Goal: Information Seeking & Learning: Learn about a topic

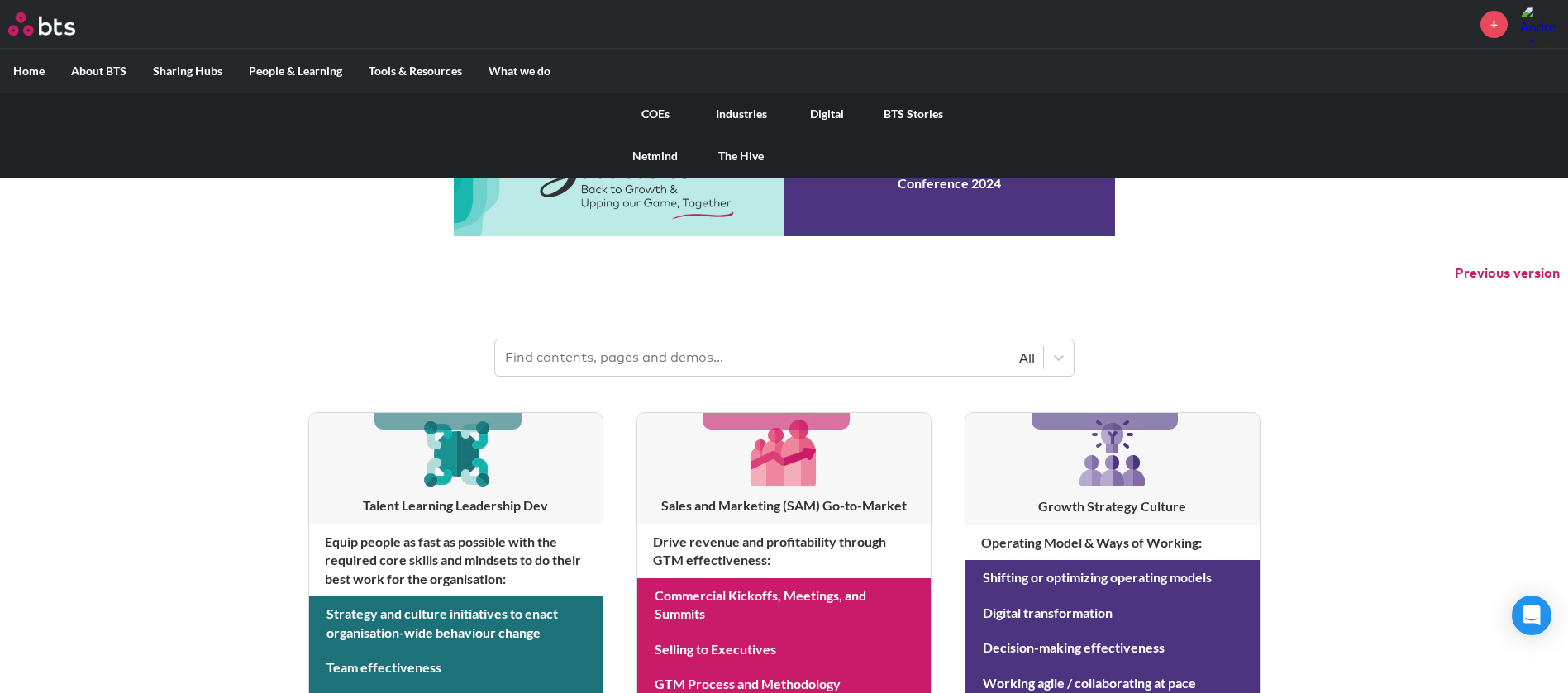
click at [656, 109] on link "COEs" at bounding box center [655, 113] width 86 height 43
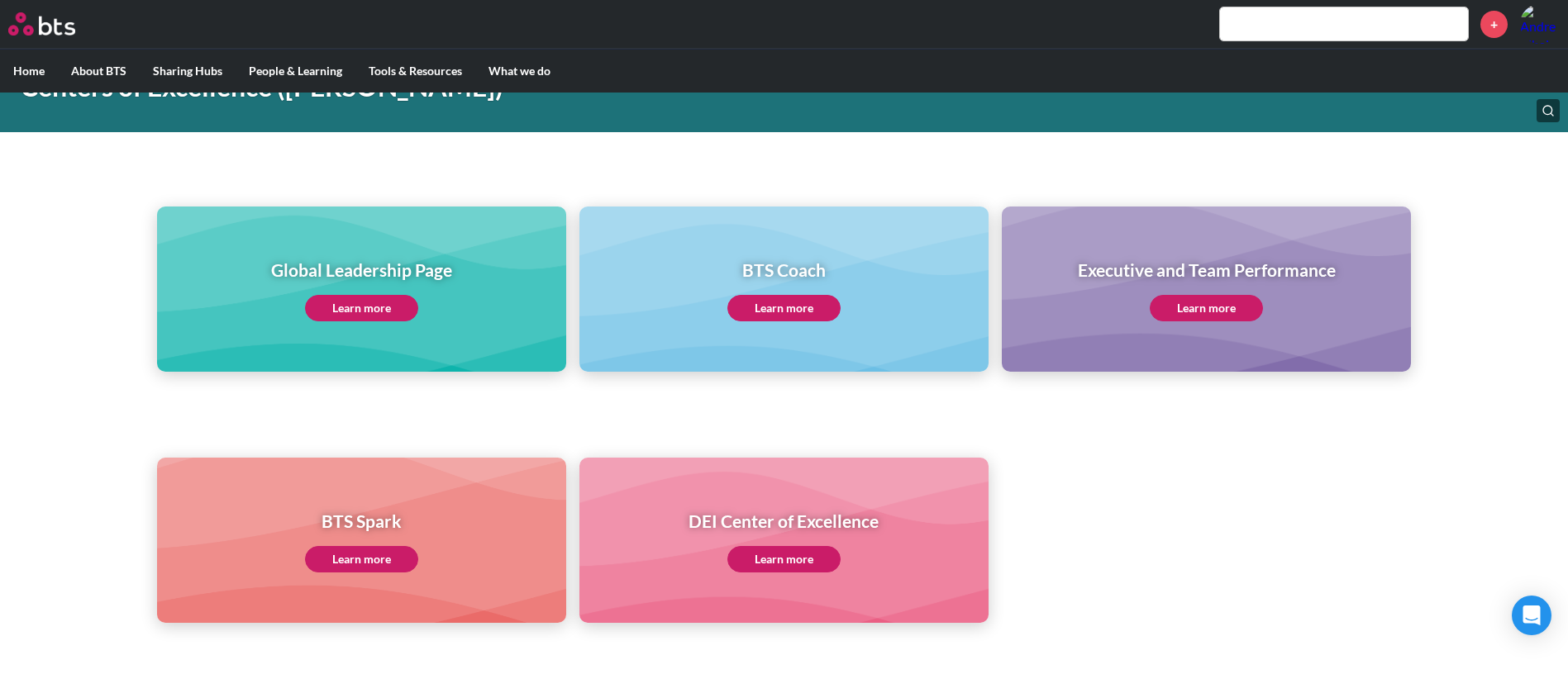
scroll to position [248, 0]
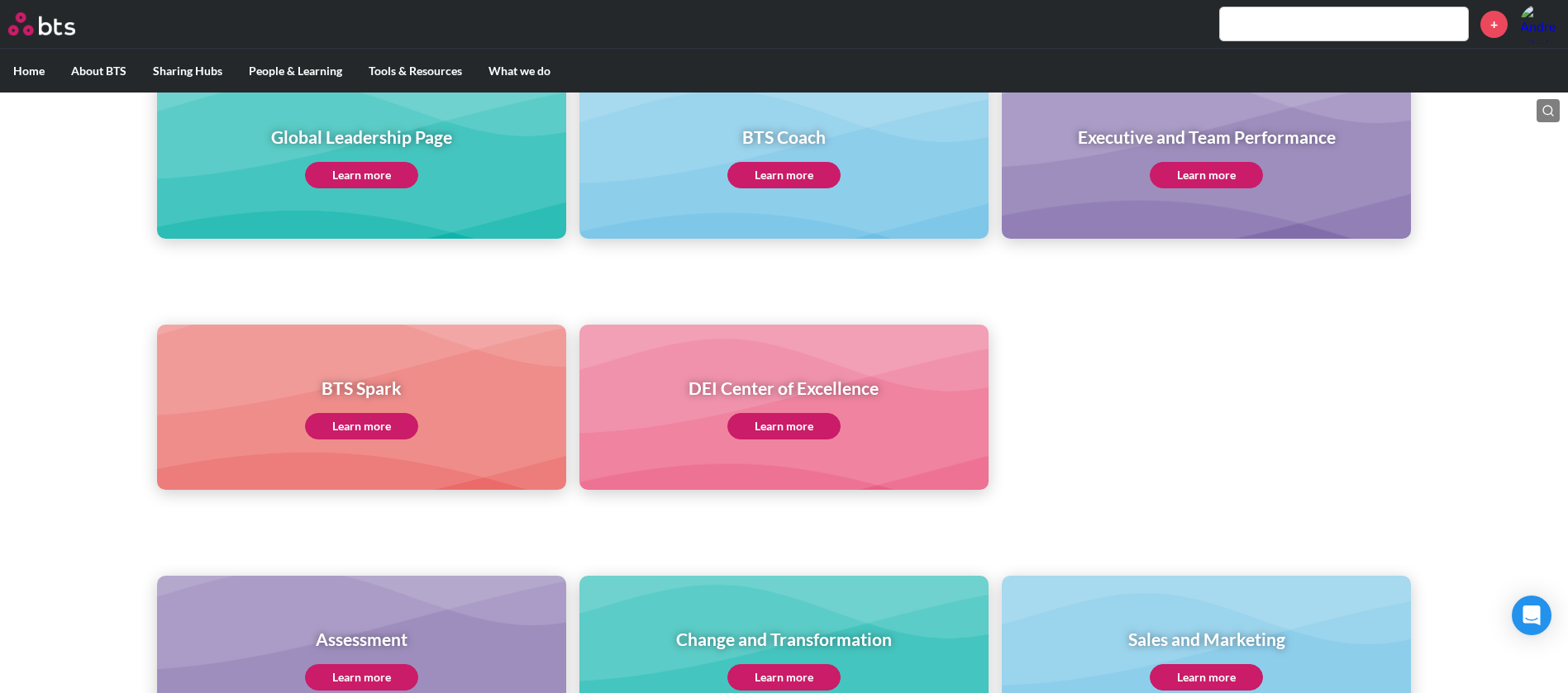
click at [1187, 679] on link "Learn more" at bounding box center [1206, 677] width 113 height 26
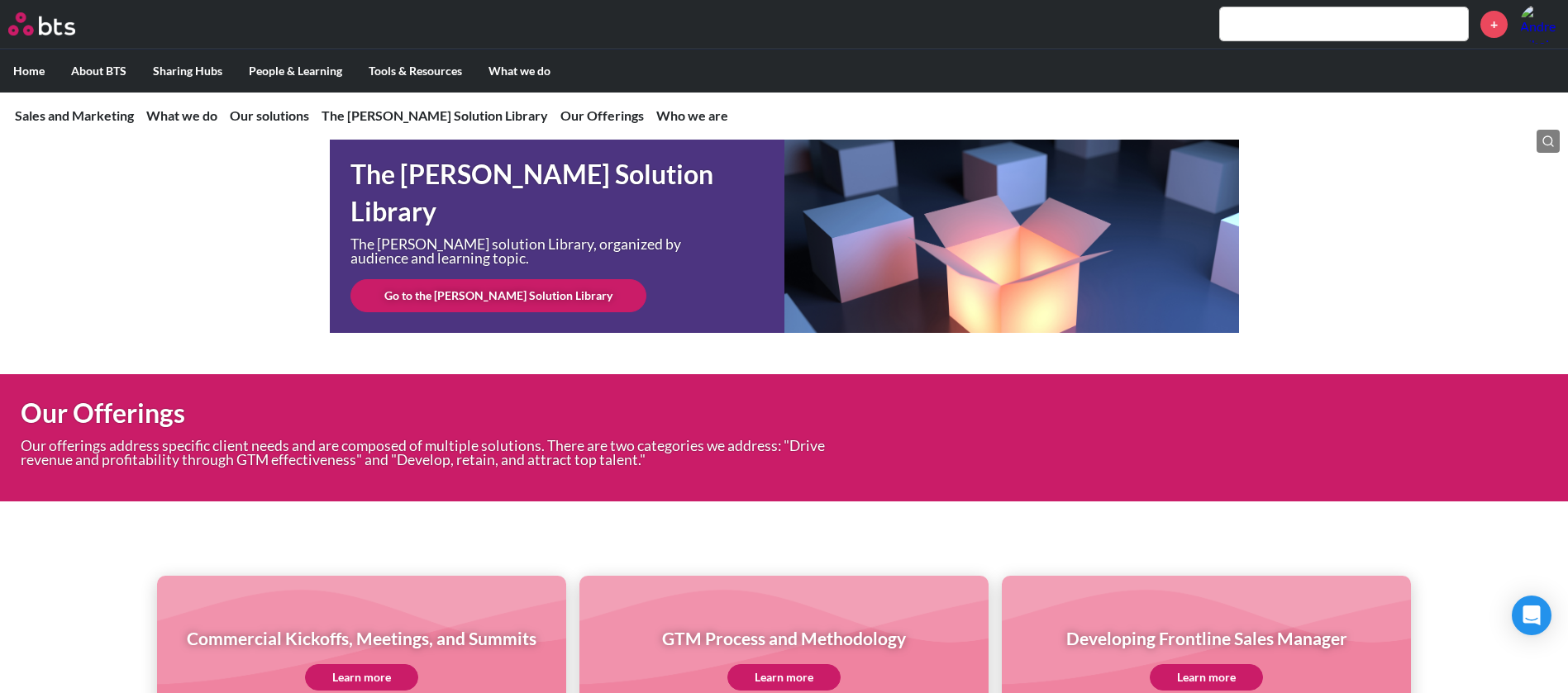
scroll to position [4902, 0]
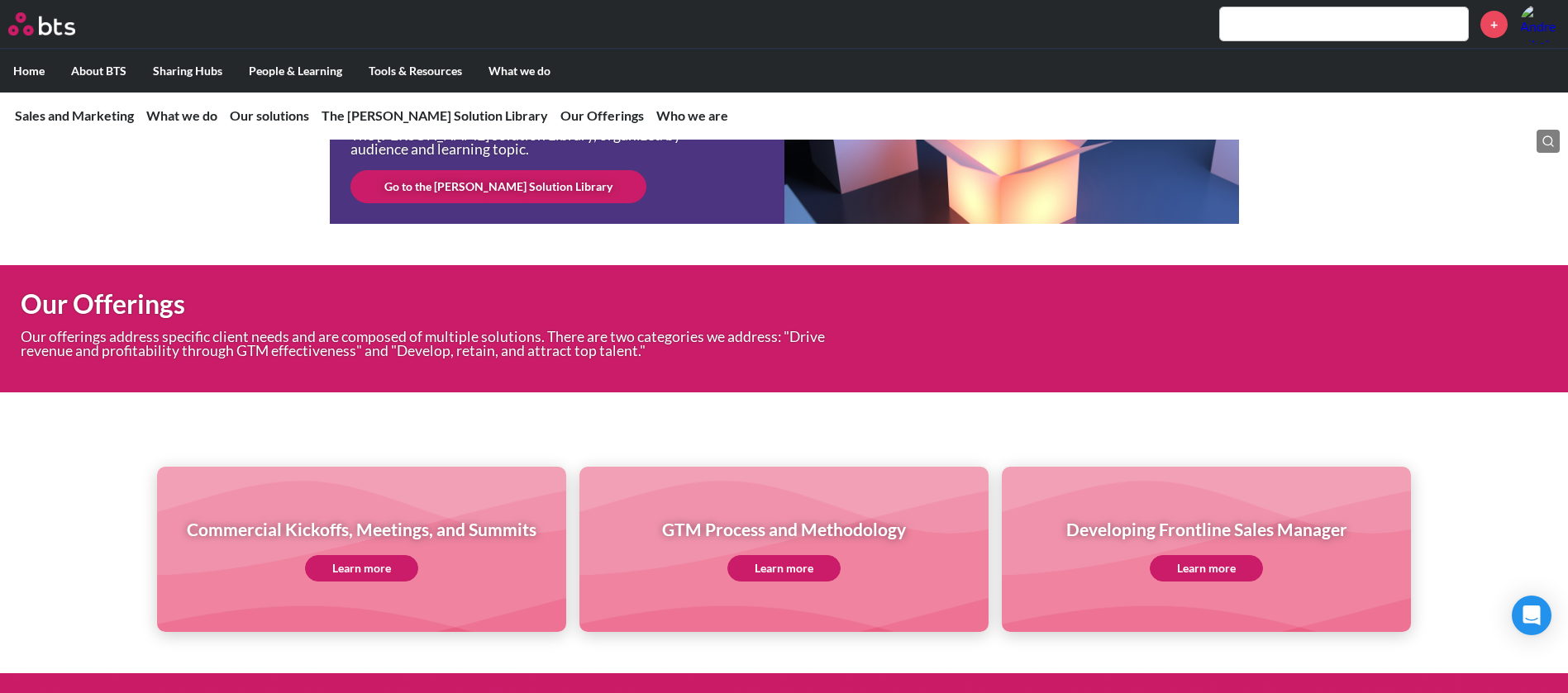
click at [488, 204] on link "Go to the SAM Solution Library" at bounding box center [498, 186] width 296 height 33
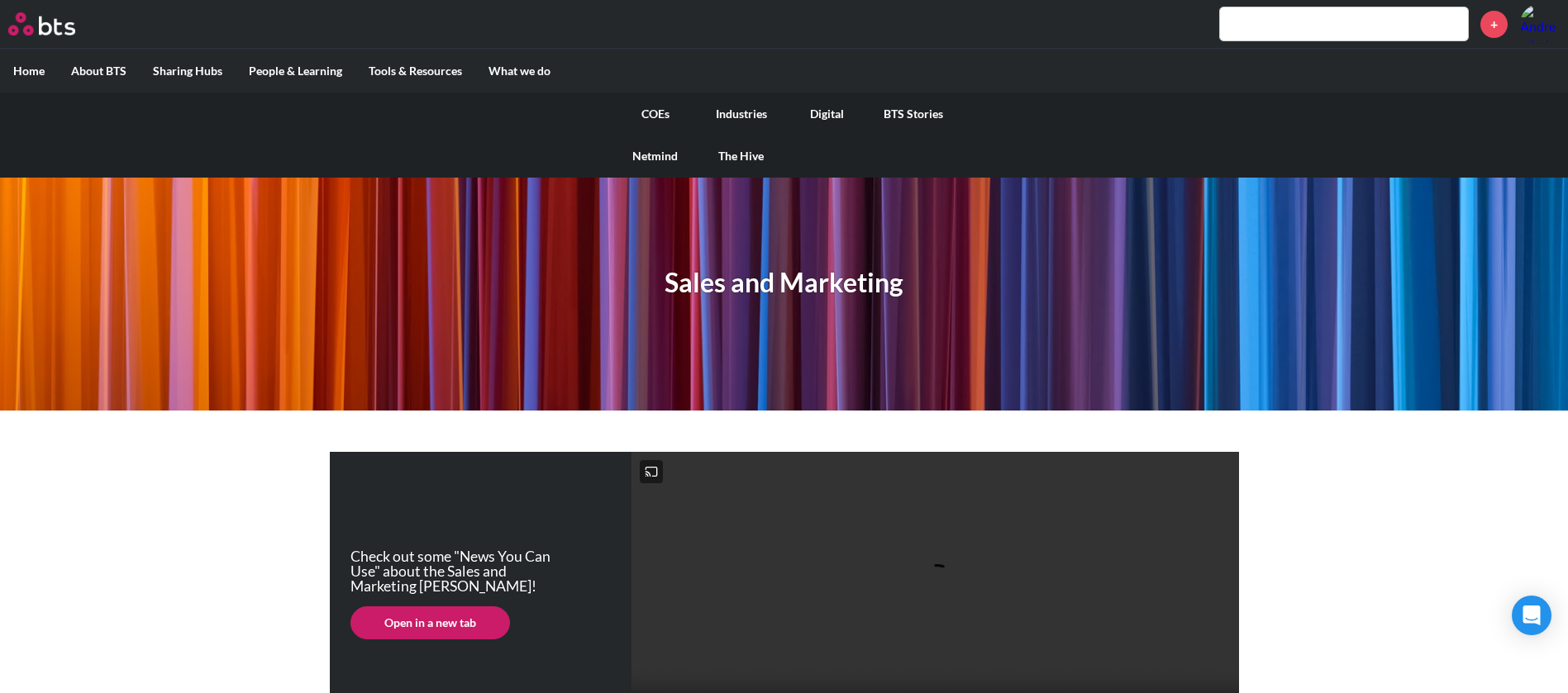
click at [656, 107] on link "COEs" at bounding box center [655, 113] width 86 height 43
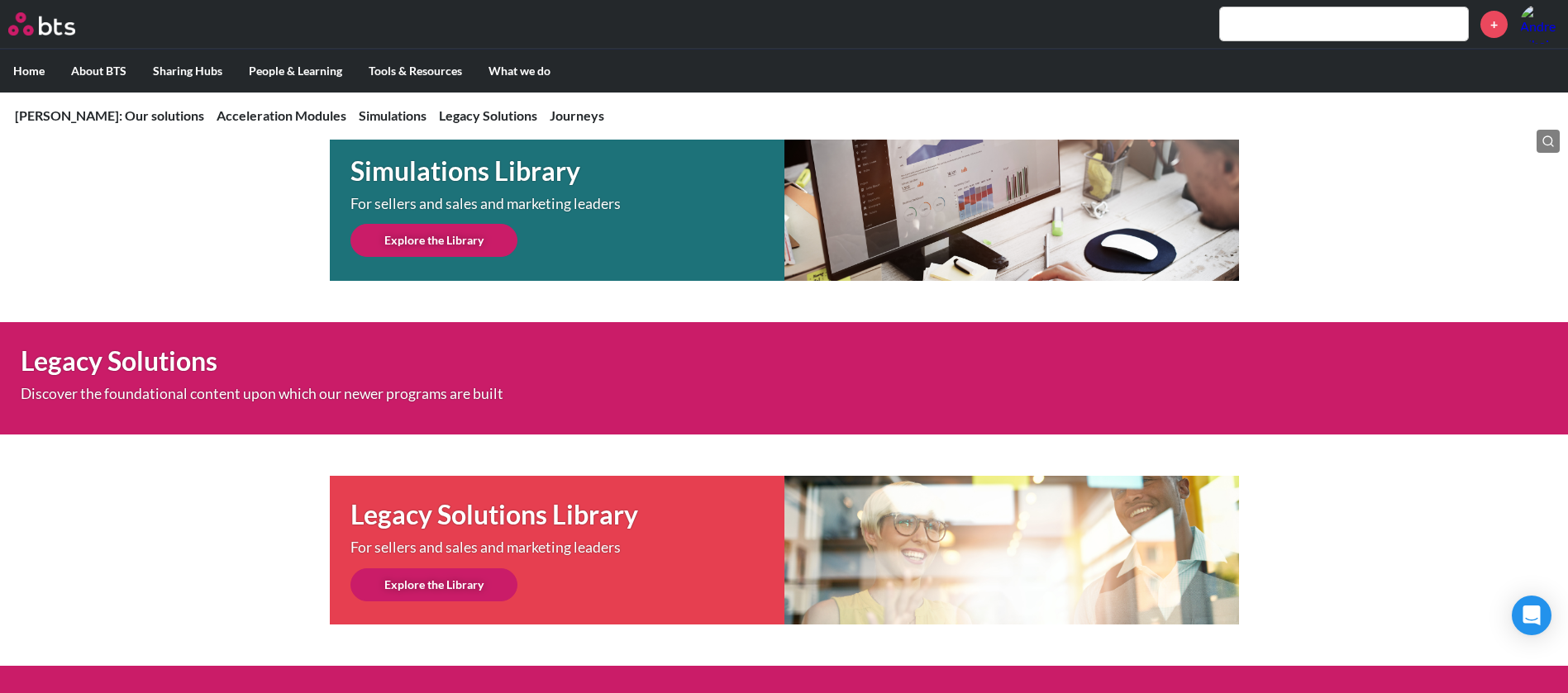
scroll to position [596, 0]
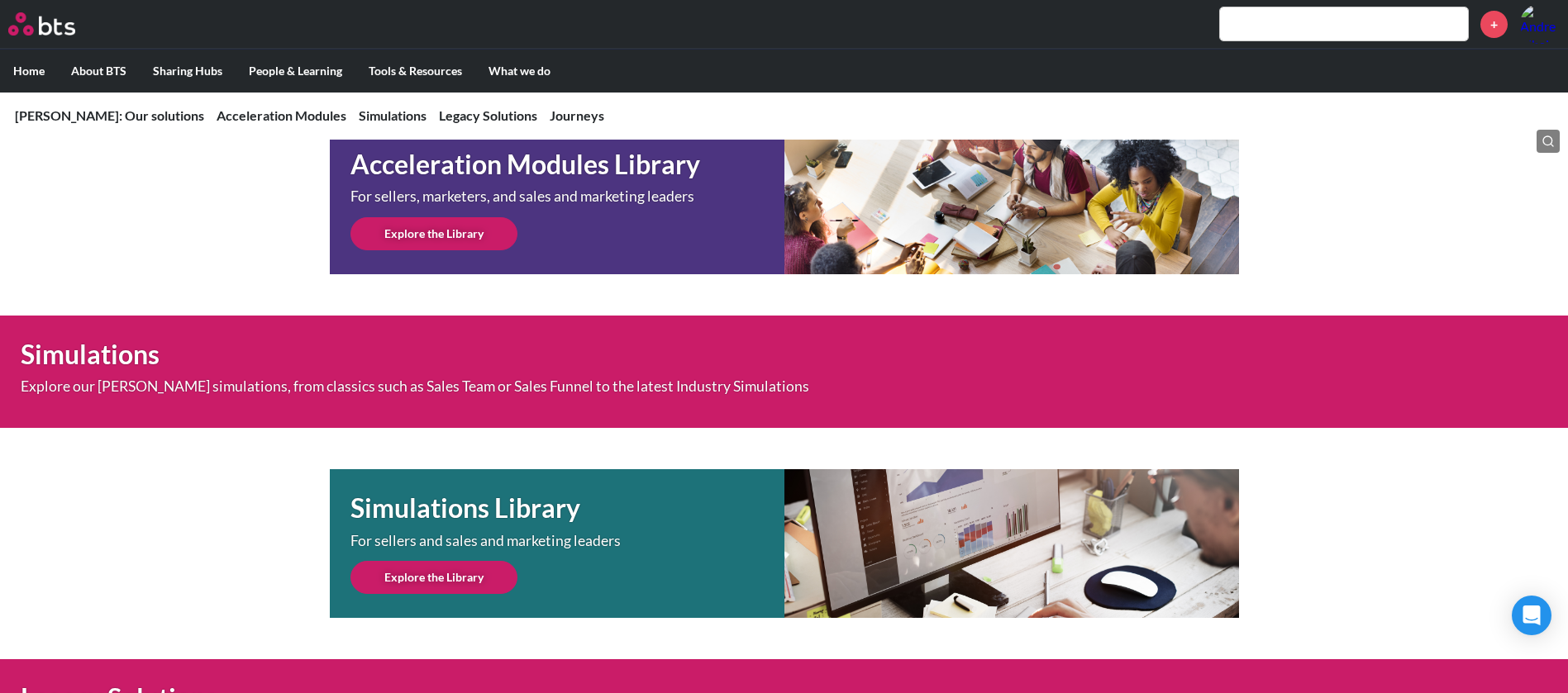
click at [461, 570] on link "Explore the Library" at bounding box center [434, 577] width 167 height 33
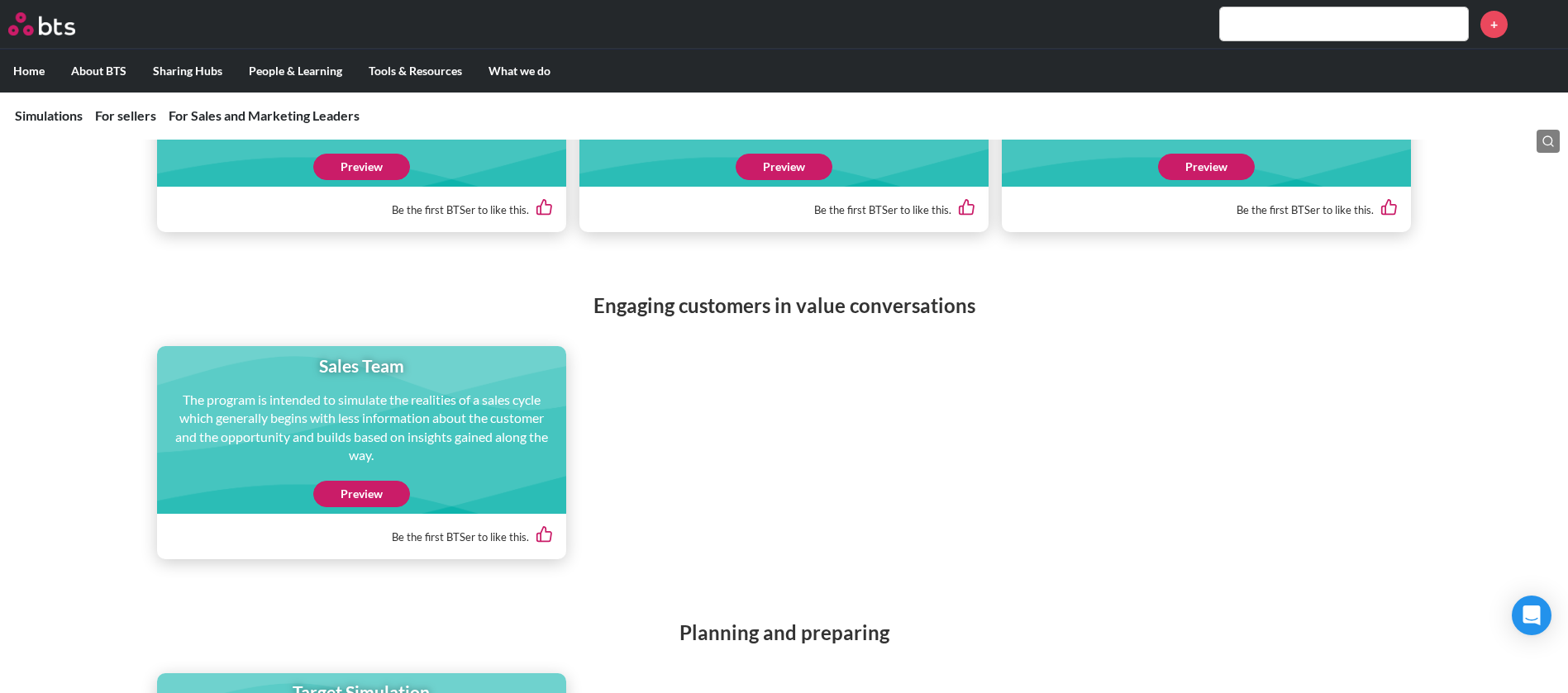
scroll to position [620, 0]
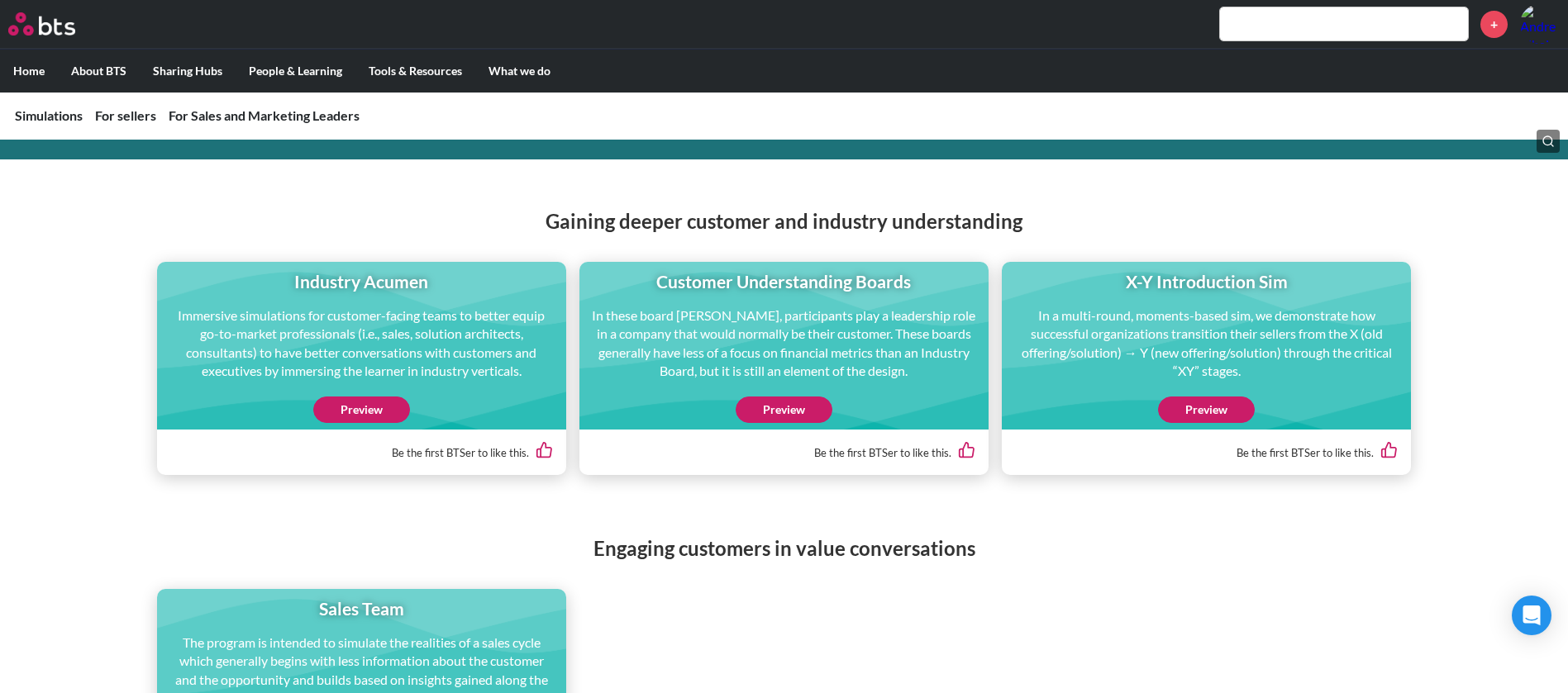
click at [1212, 405] on link "Preview" at bounding box center [1206, 409] width 97 height 26
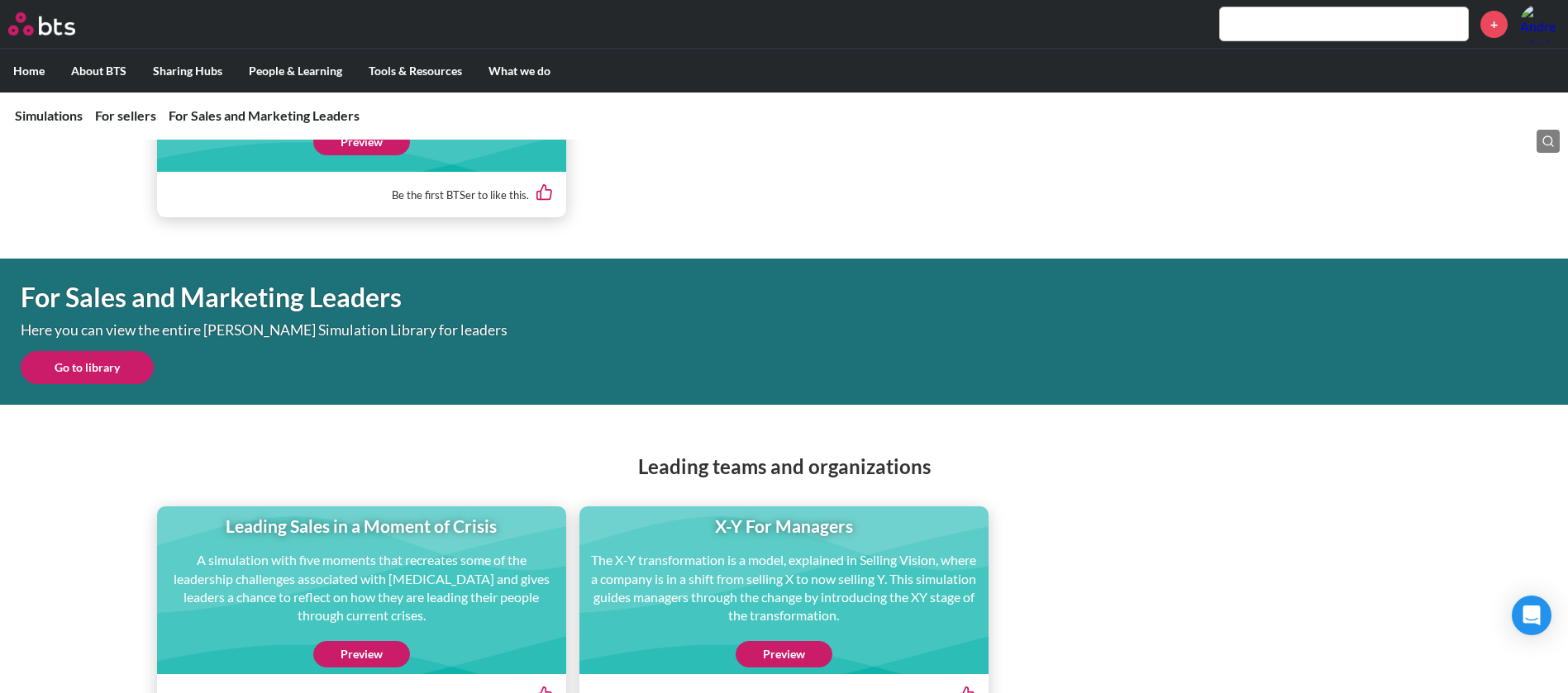
scroll to position [2230, 0]
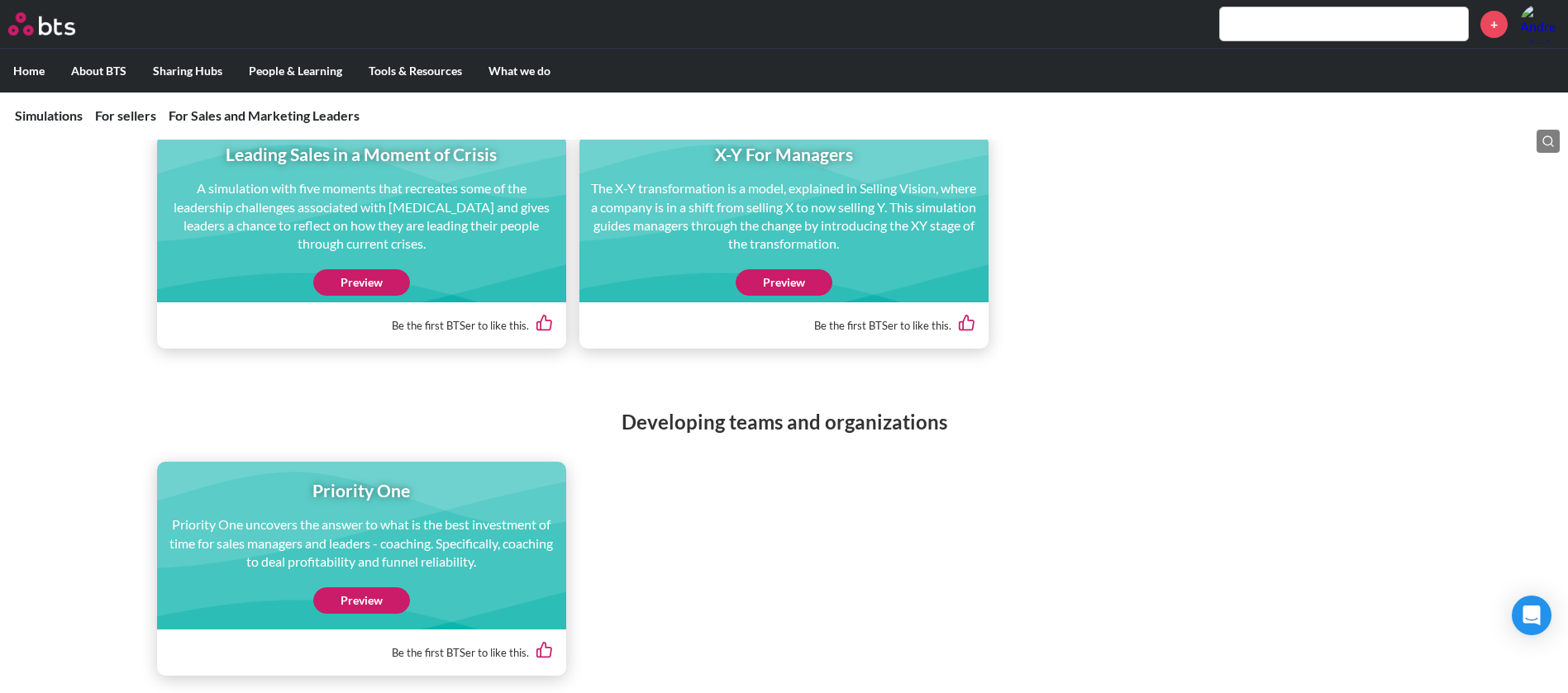
click at [768, 287] on link "Preview" at bounding box center [784, 282] width 97 height 26
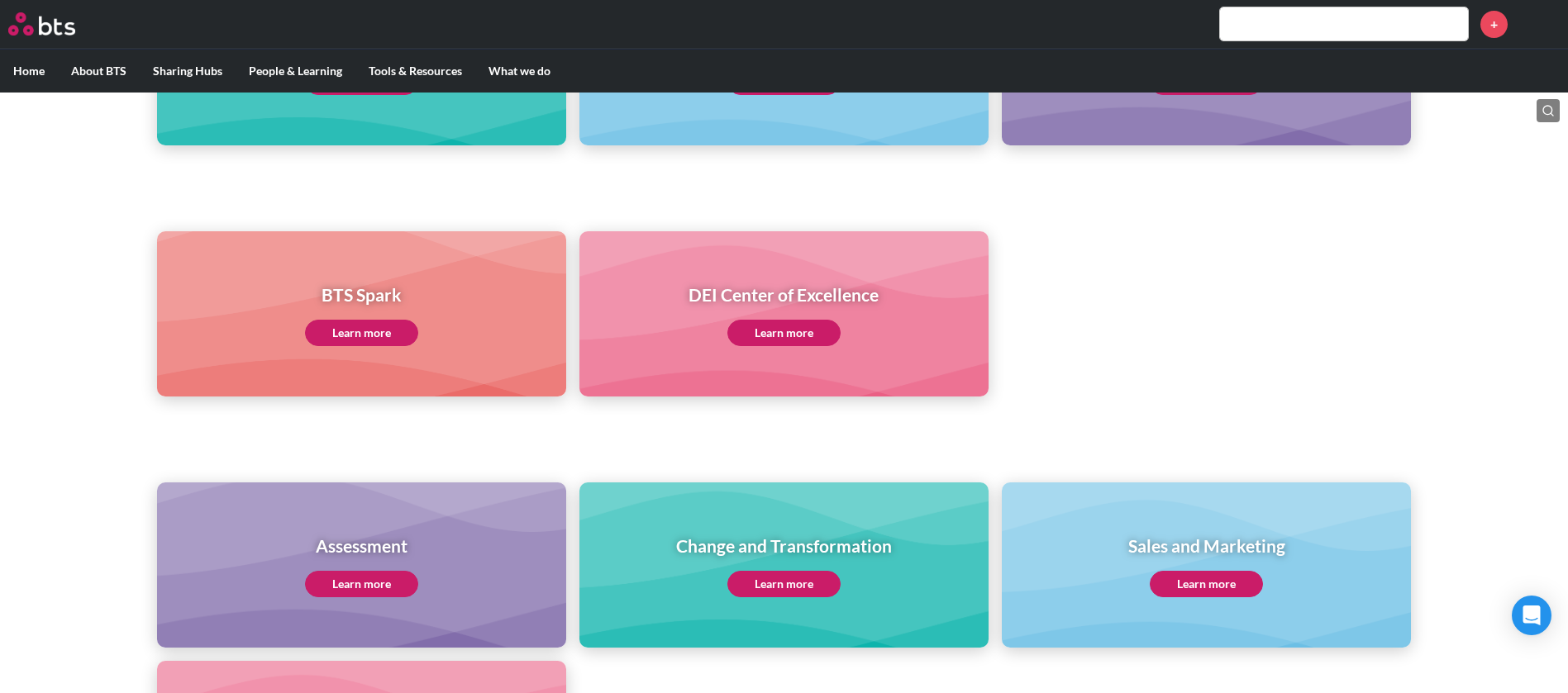
scroll to position [80, 0]
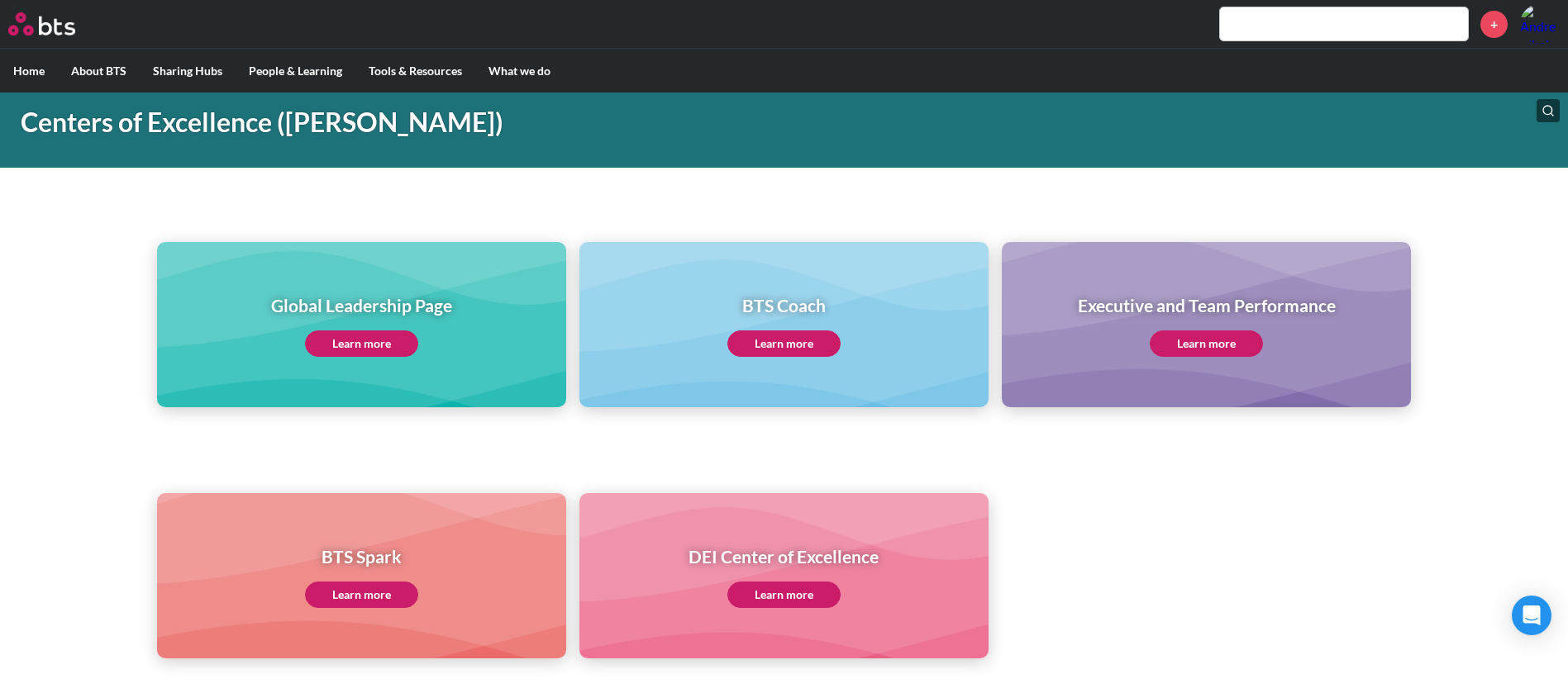
click at [1232, 336] on link "Learn more" at bounding box center [1206, 343] width 113 height 26
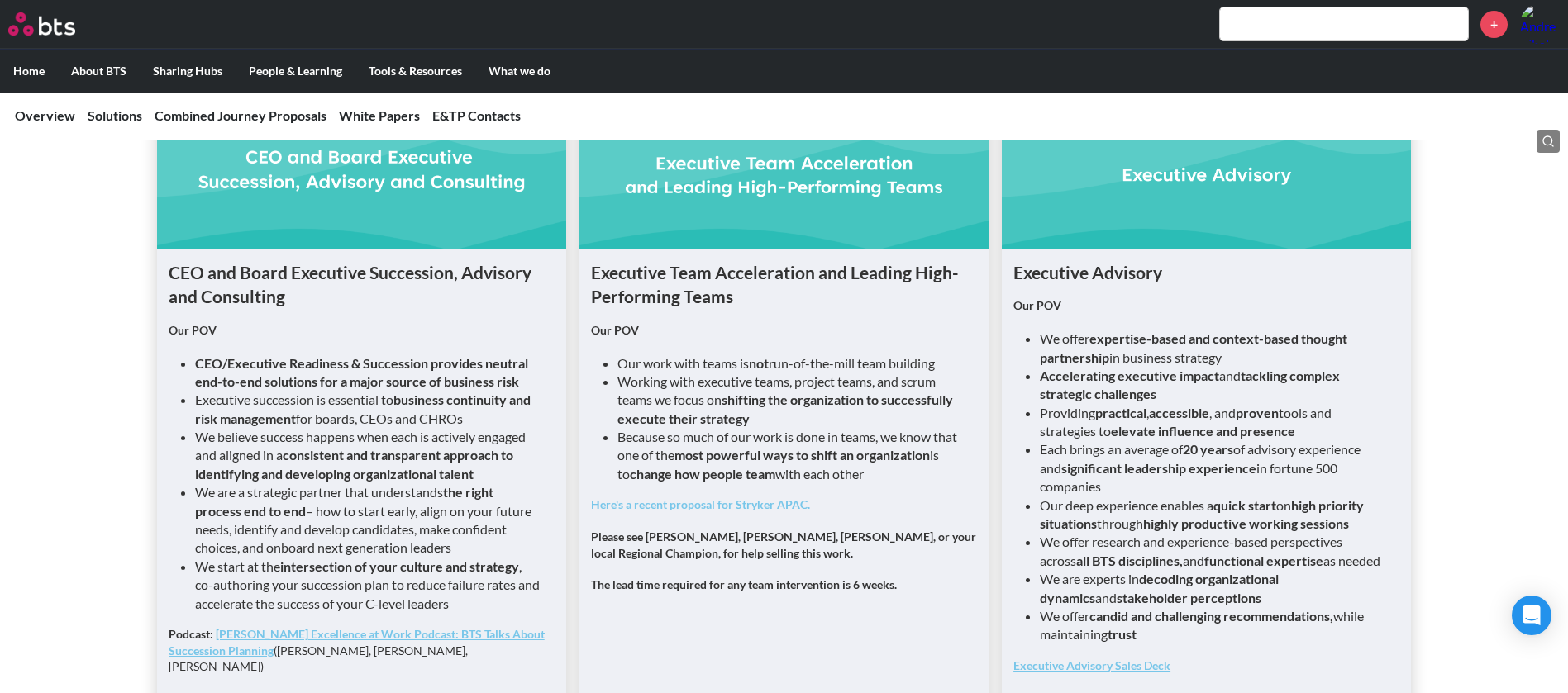
scroll to position [1324, 0]
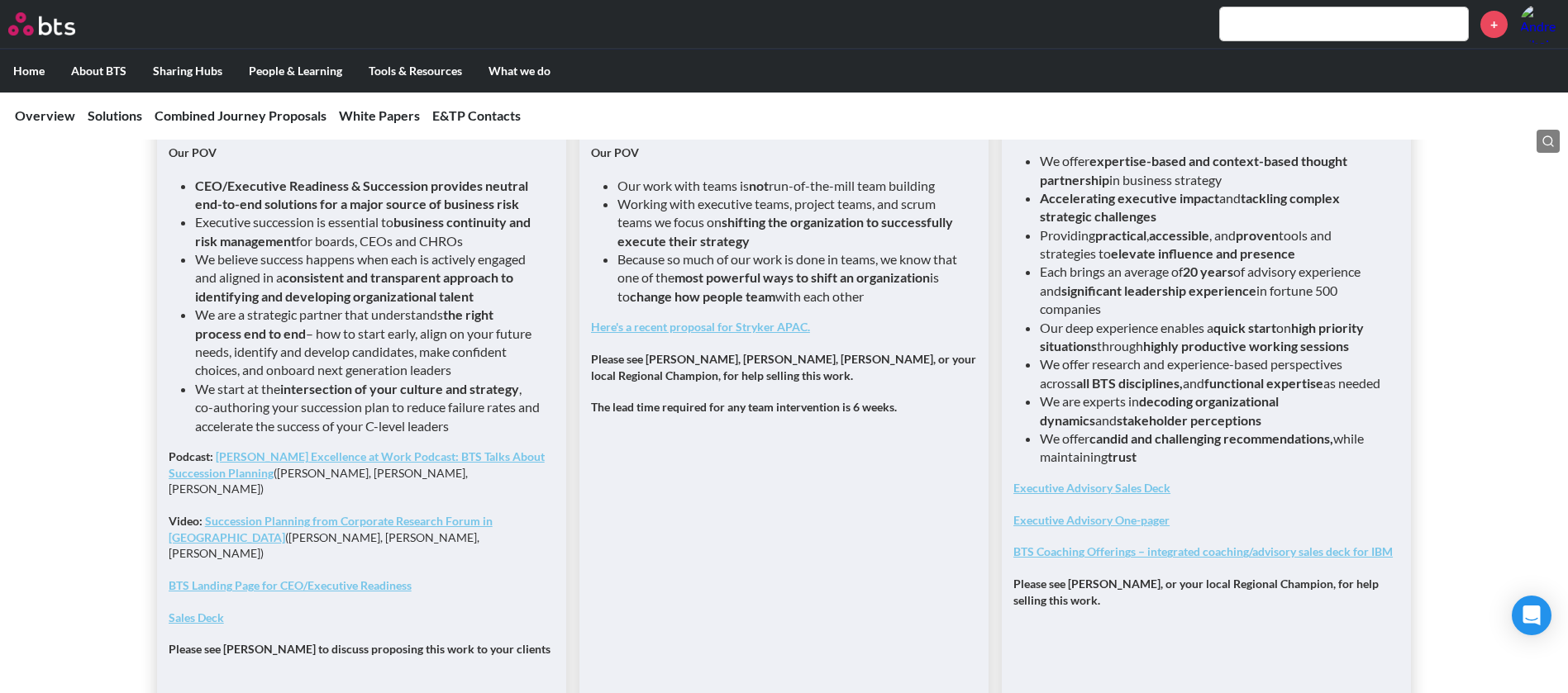
click at [669, 692] on link "Learn more" at bounding box center [647, 706] width 113 height 26
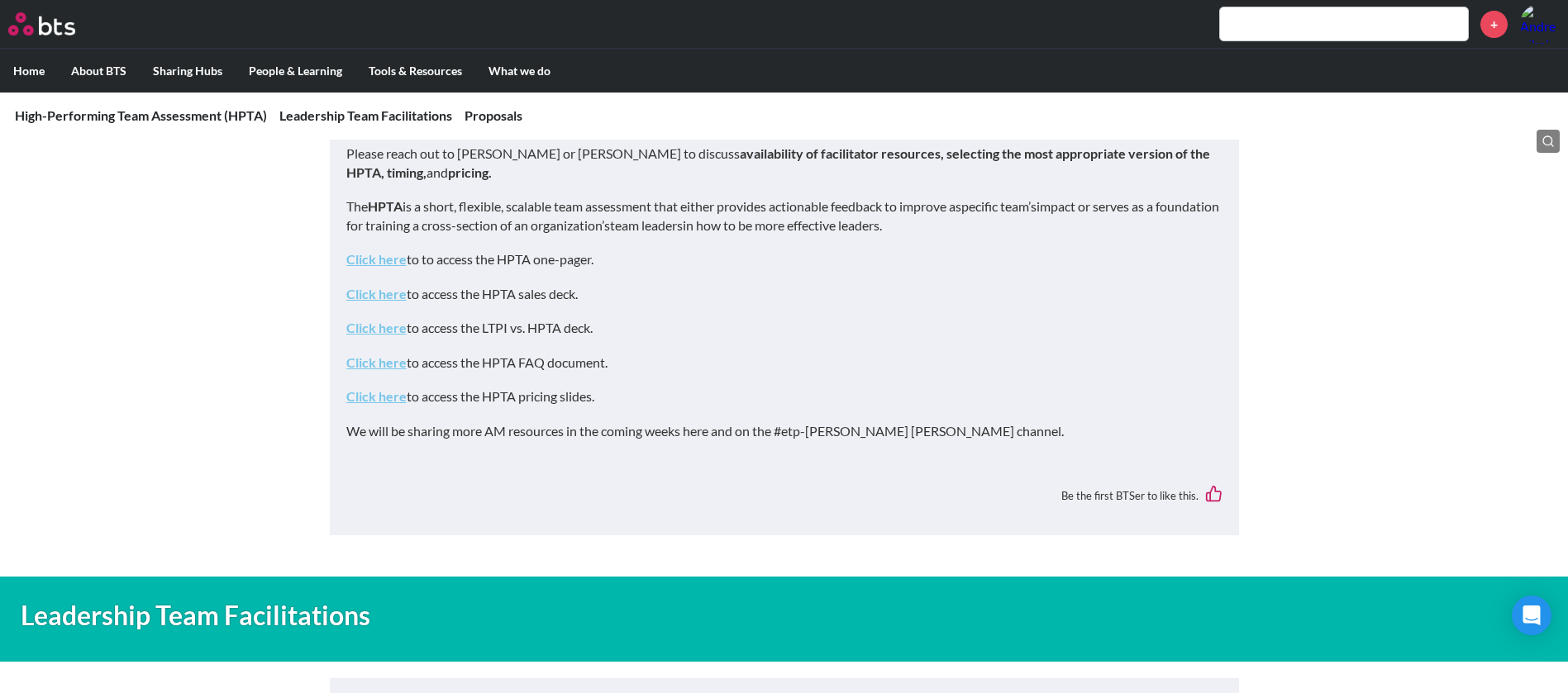
scroll to position [992, 0]
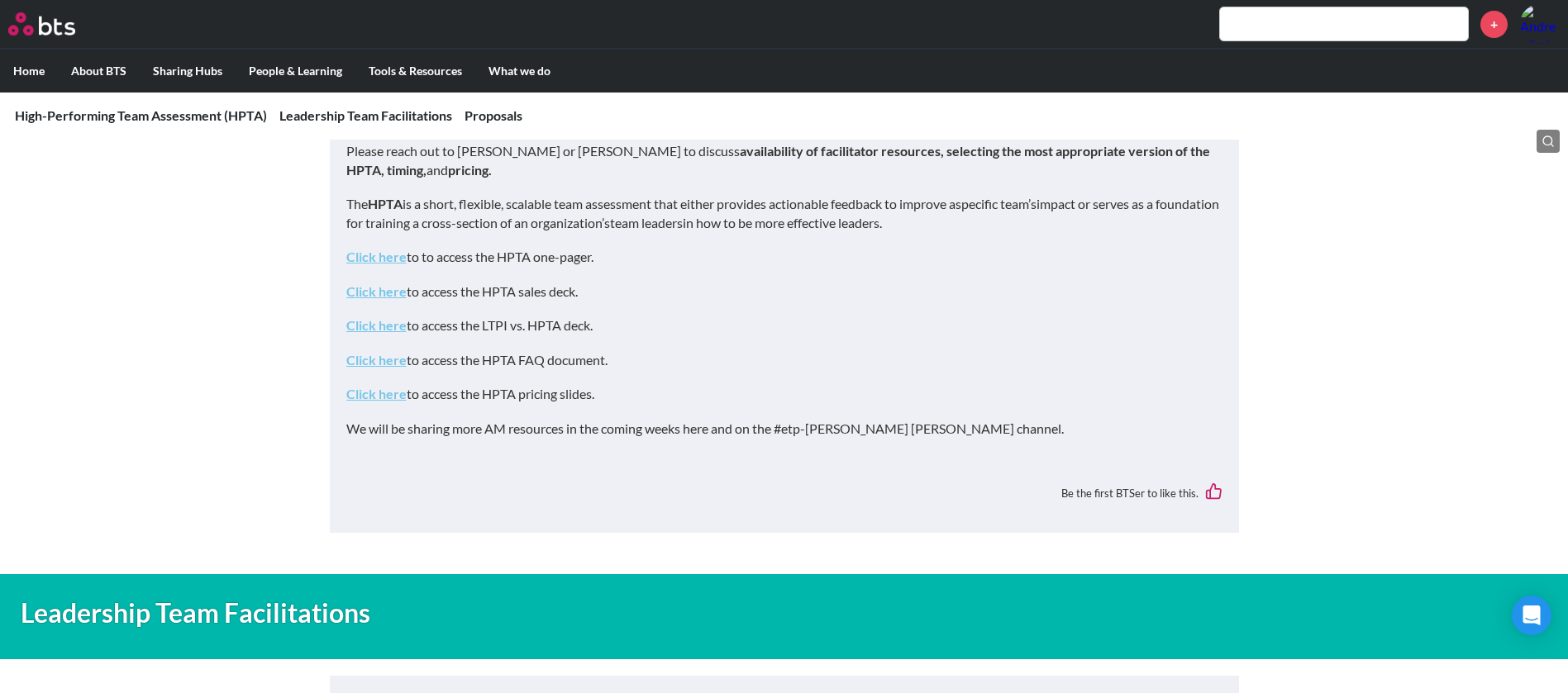
click at [369, 328] on link "Click here" at bounding box center [377, 325] width 61 height 15
click at [363, 290] on link "Click here" at bounding box center [377, 290] width 61 height 15
click at [367, 393] on link "Click here" at bounding box center [377, 393] width 61 height 15
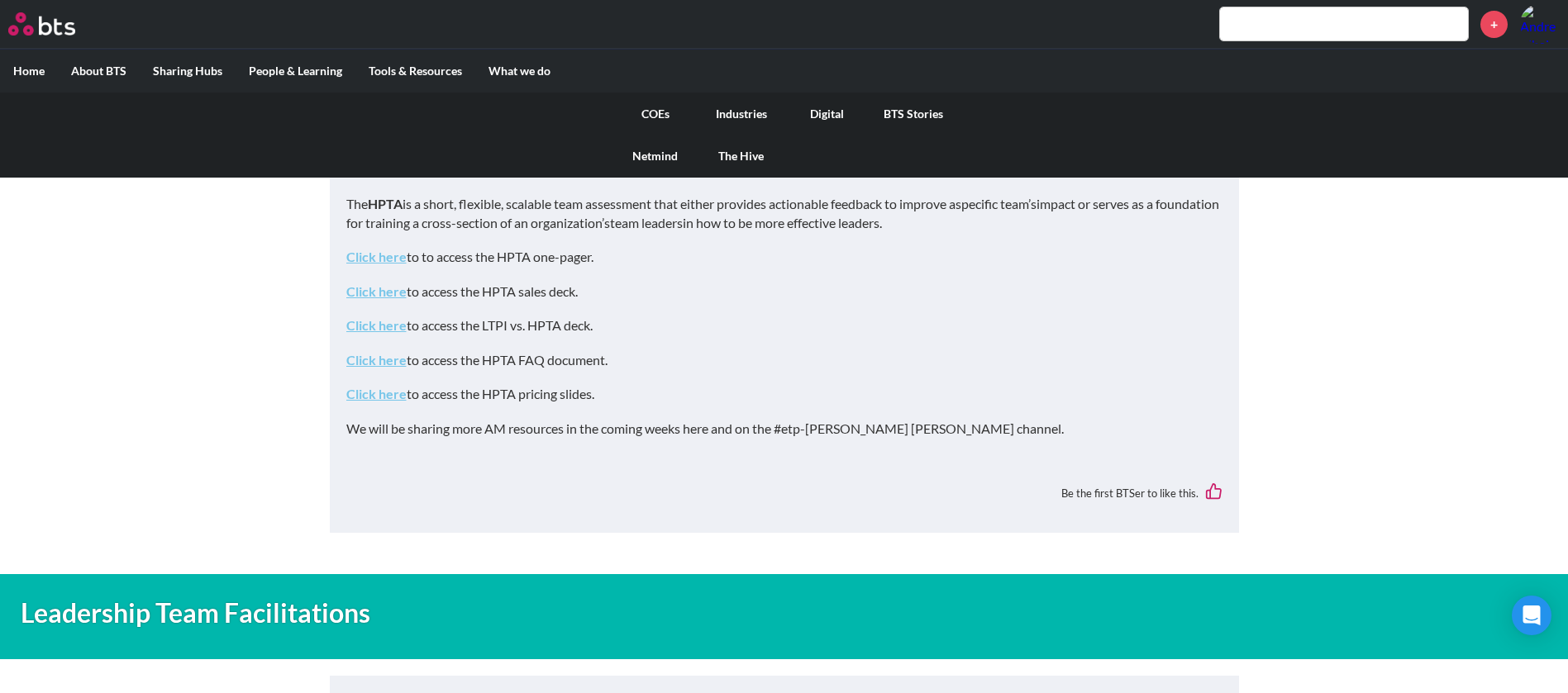
click at [663, 116] on link "COEs" at bounding box center [655, 113] width 86 height 43
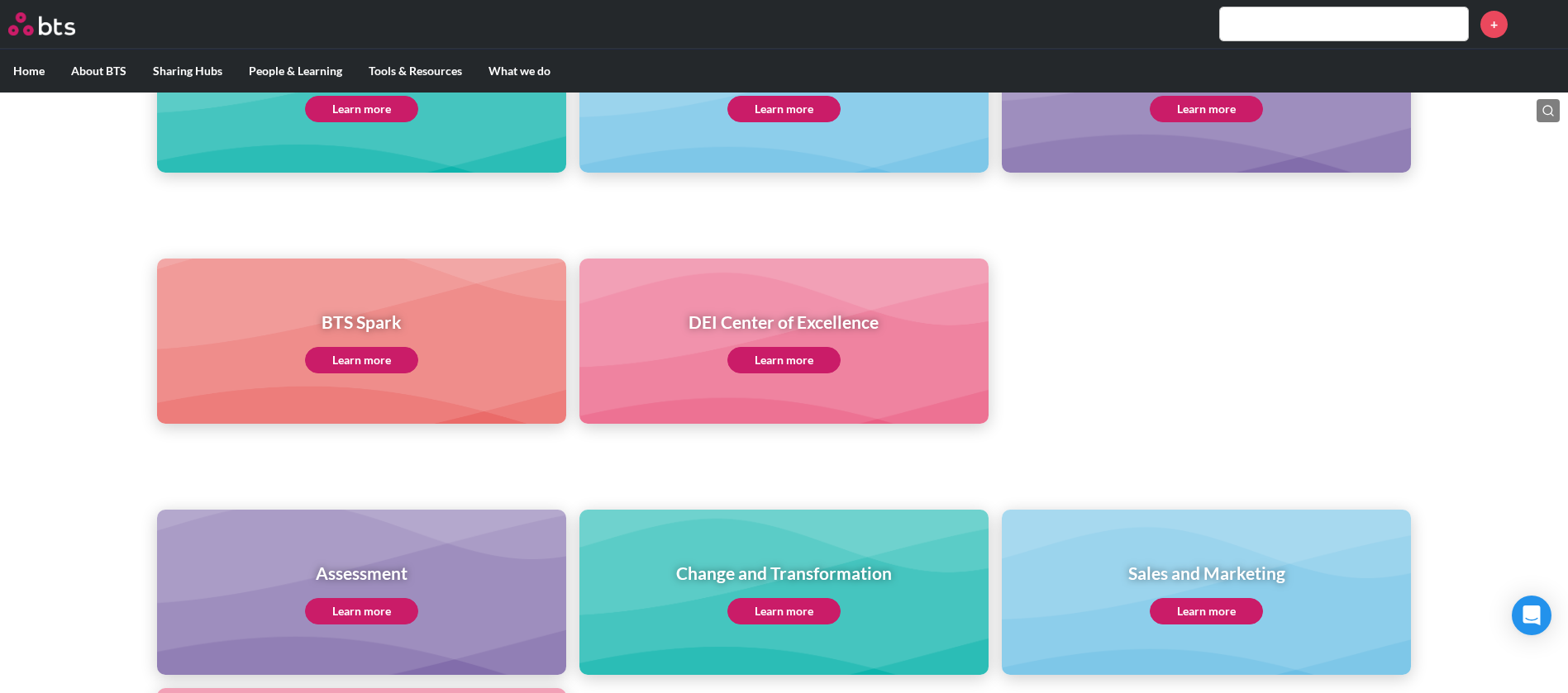
scroll to position [372, 0]
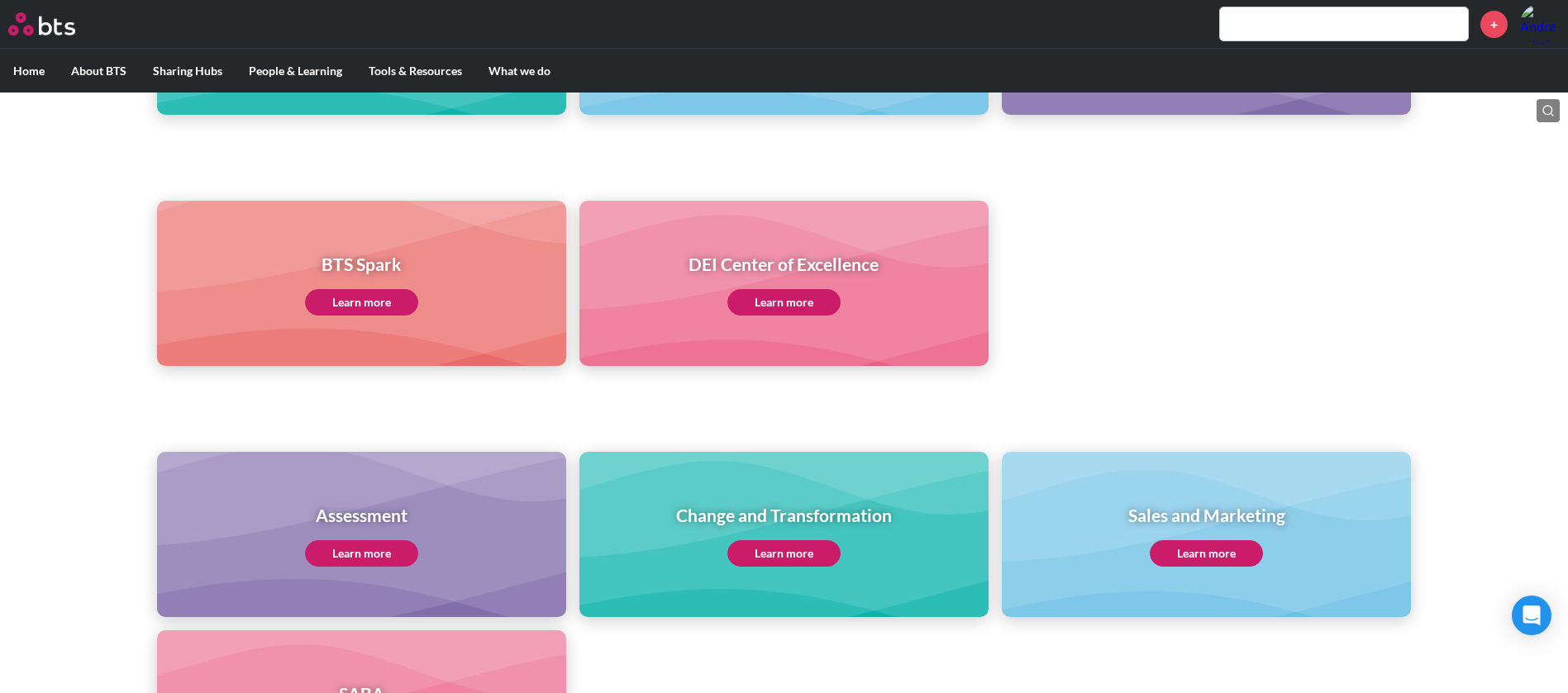
click at [391, 549] on link "Learn more" at bounding box center [361, 553] width 113 height 26
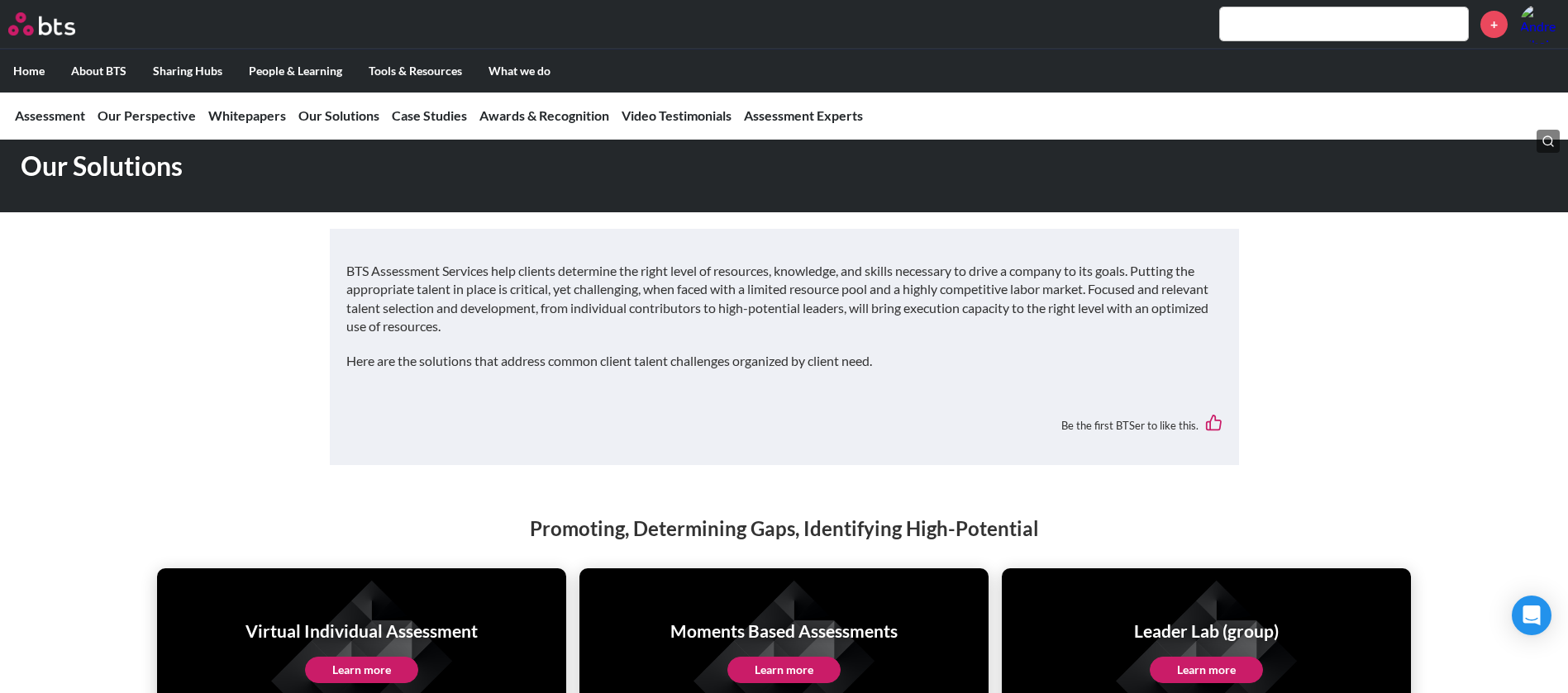
scroll to position [3098, 0]
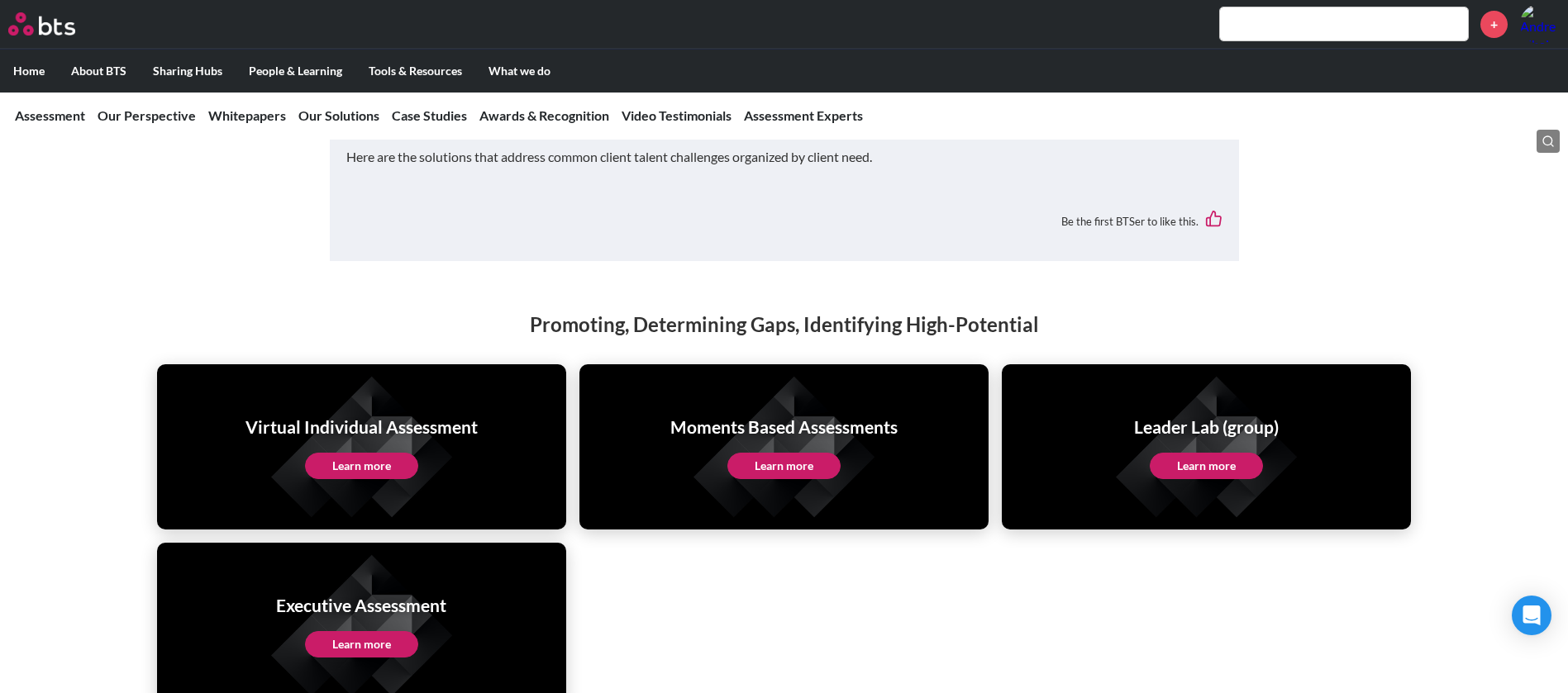
click at [794, 452] on link "Learn more" at bounding box center [783, 465] width 113 height 26
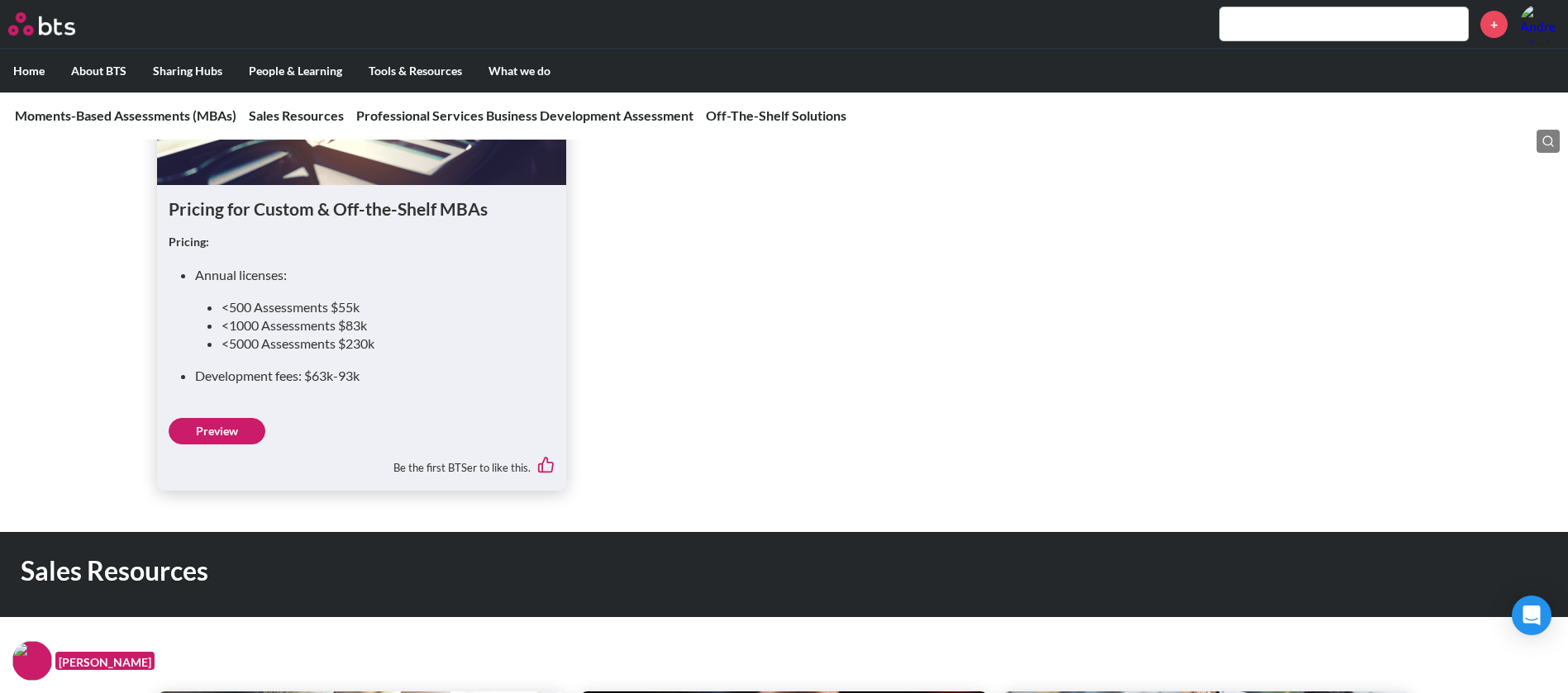
scroll to position [868, 0]
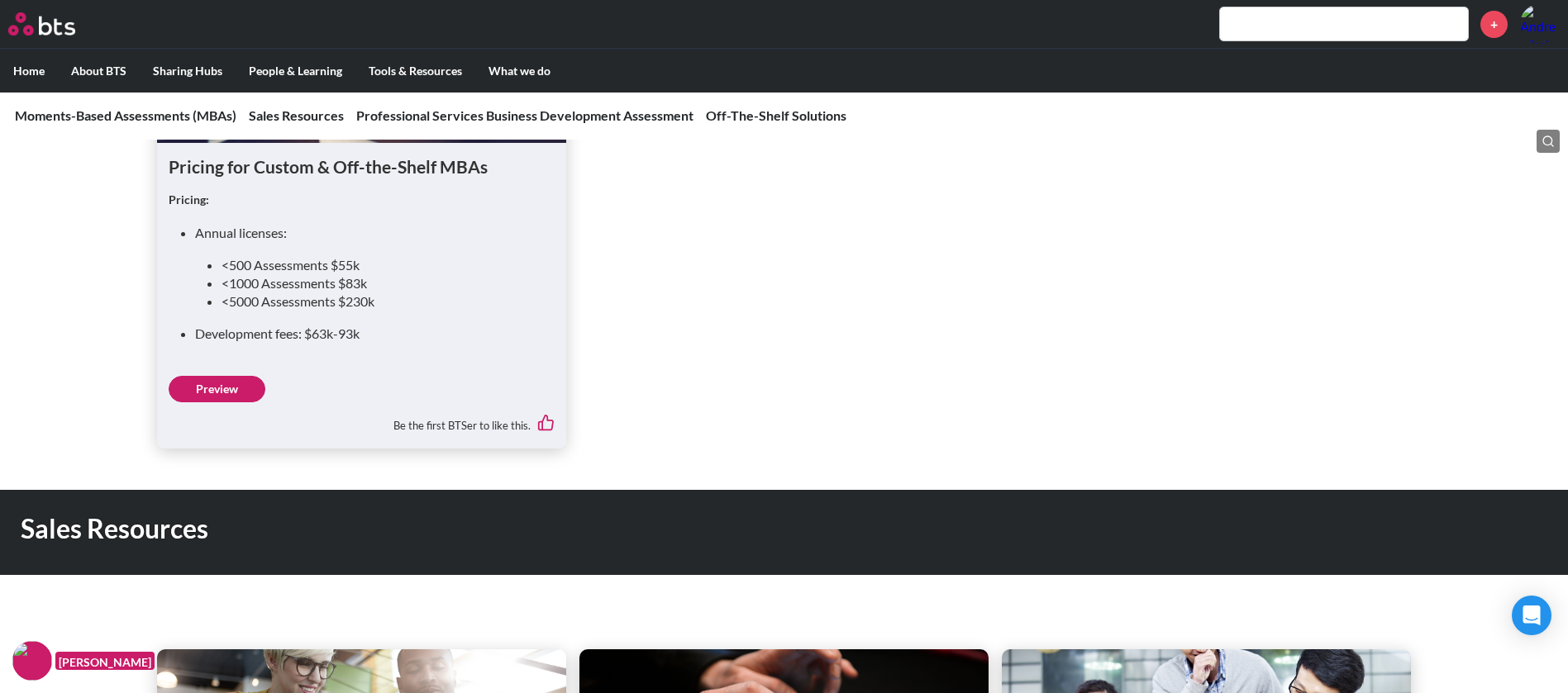
click at [236, 403] on link "Preview" at bounding box center [216, 388] width 97 height 26
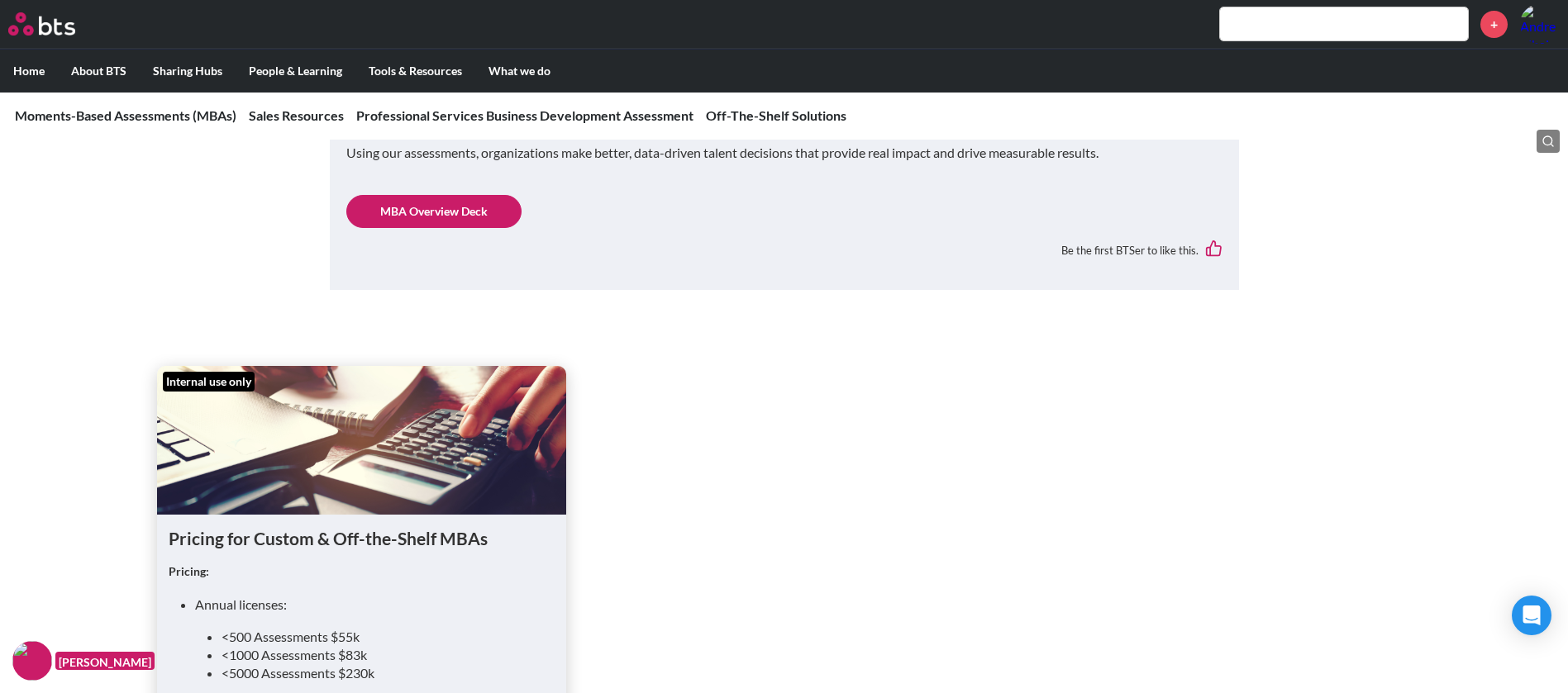
scroll to position [124, 0]
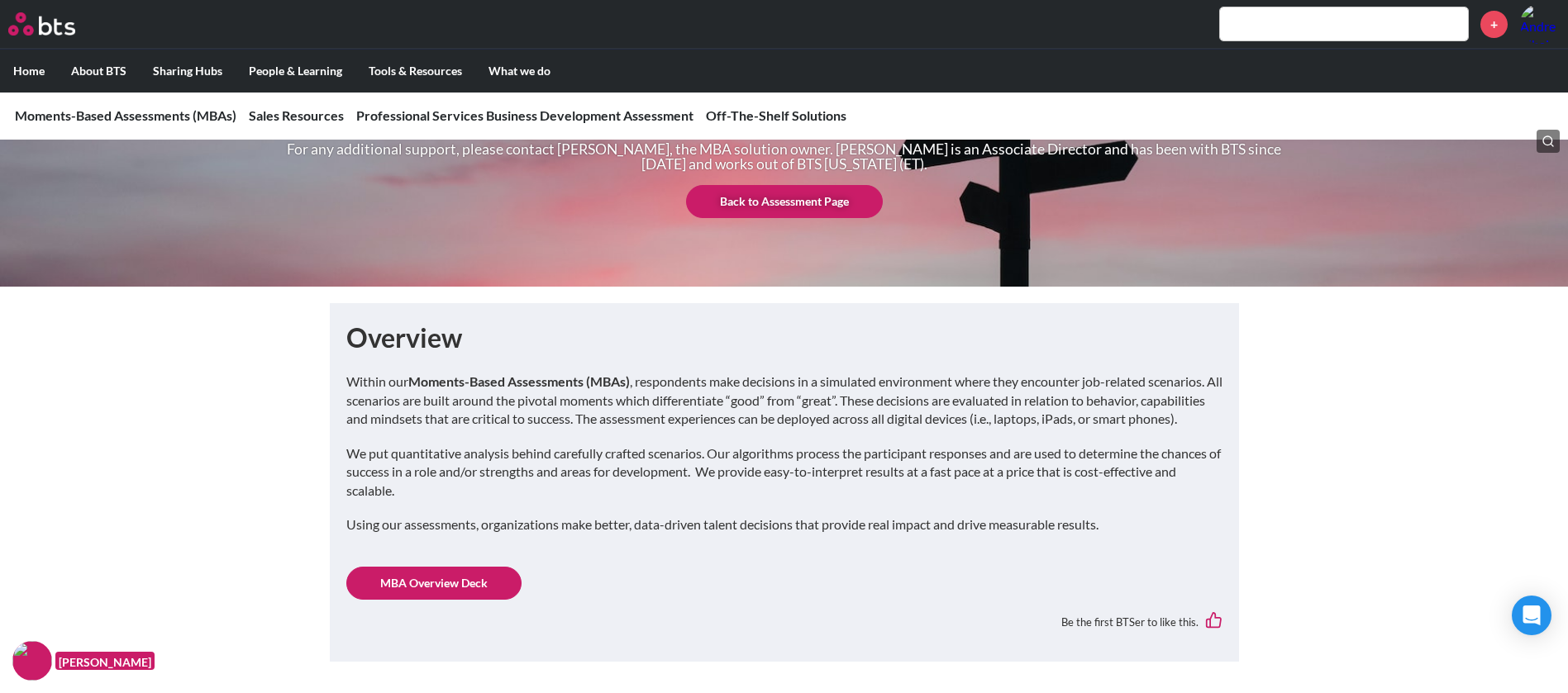
click at [451, 600] on link "MBA Overview Deck" at bounding box center [435, 583] width 176 height 33
